Goal: Task Accomplishment & Management: Manage account settings

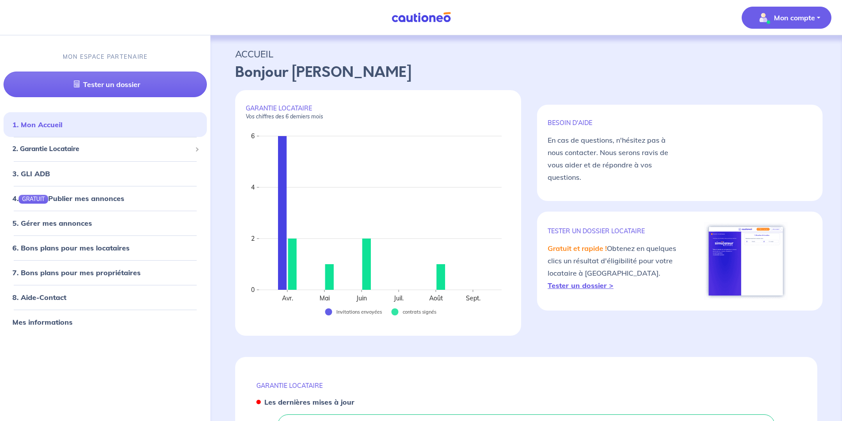
click at [789, 25] on button "Mon compte" at bounding box center [786, 18] width 90 height 22
click at [780, 75] on link "Me déconnecter" at bounding box center [777, 76] width 71 height 14
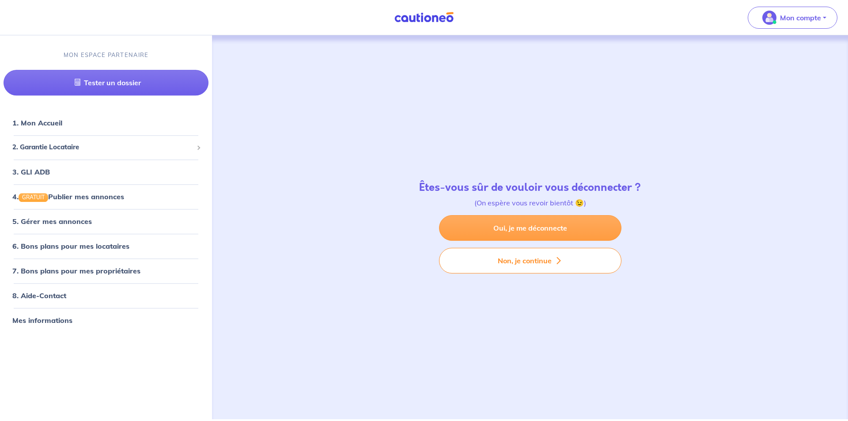
click at [577, 223] on link "Oui, je me déconnecte" at bounding box center [530, 228] width 182 height 26
